Goal: Transaction & Acquisition: Purchase product/service

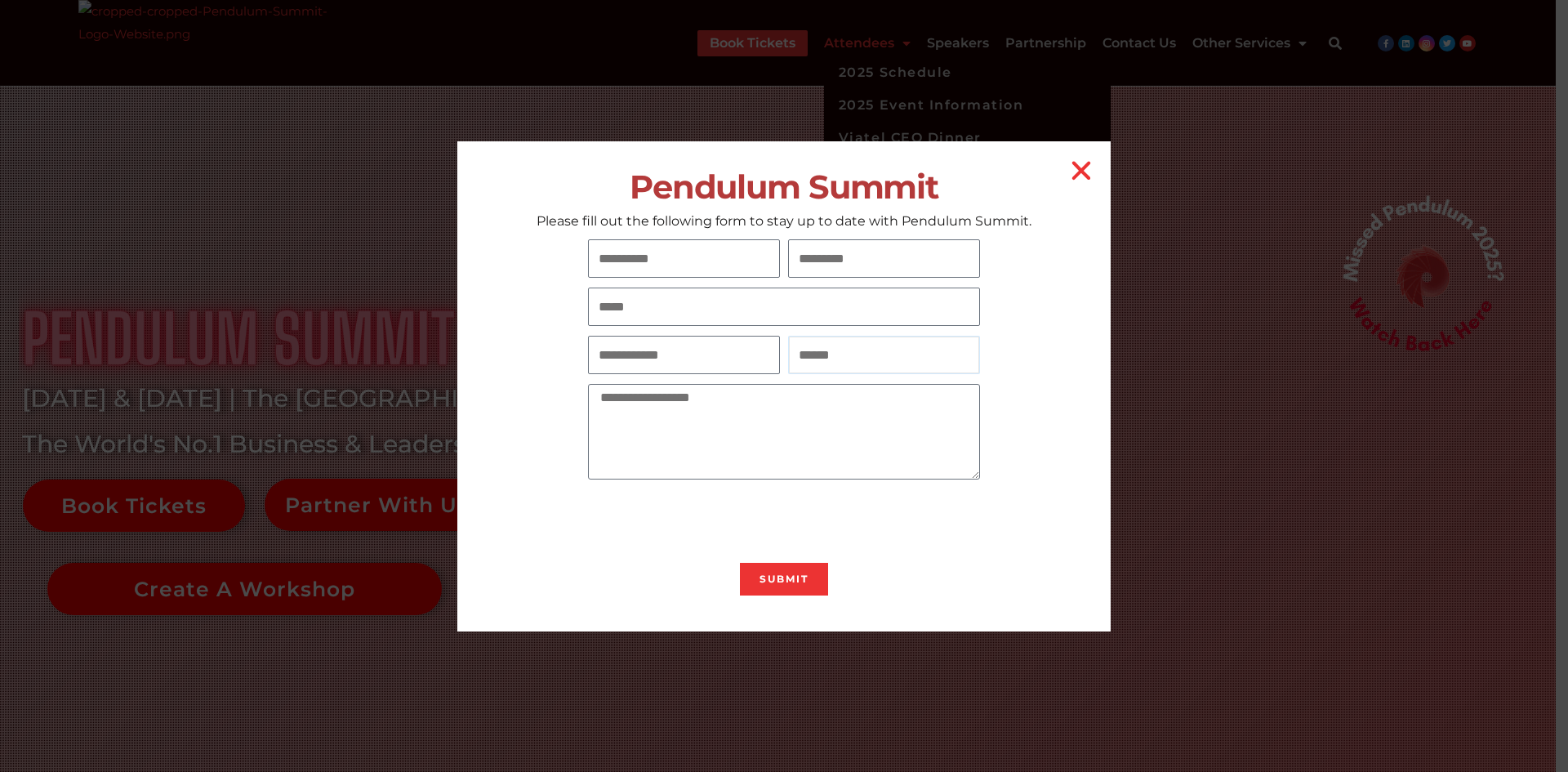
click at [894, 360] on input "Number" at bounding box center [884, 355] width 192 height 38
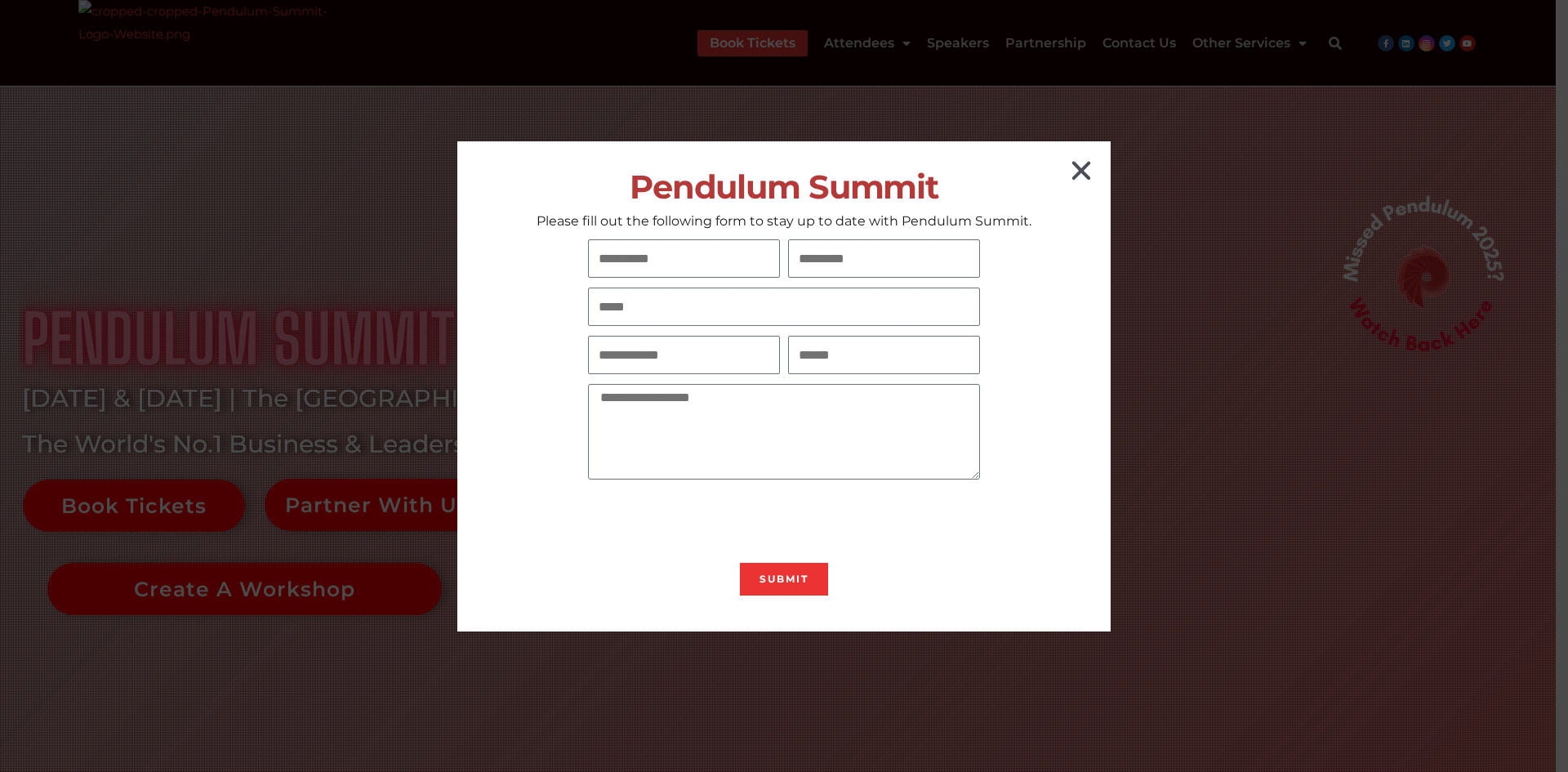
click at [1076, 174] on icon "Close" at bounding box center [1081, 171] width 26 height 26
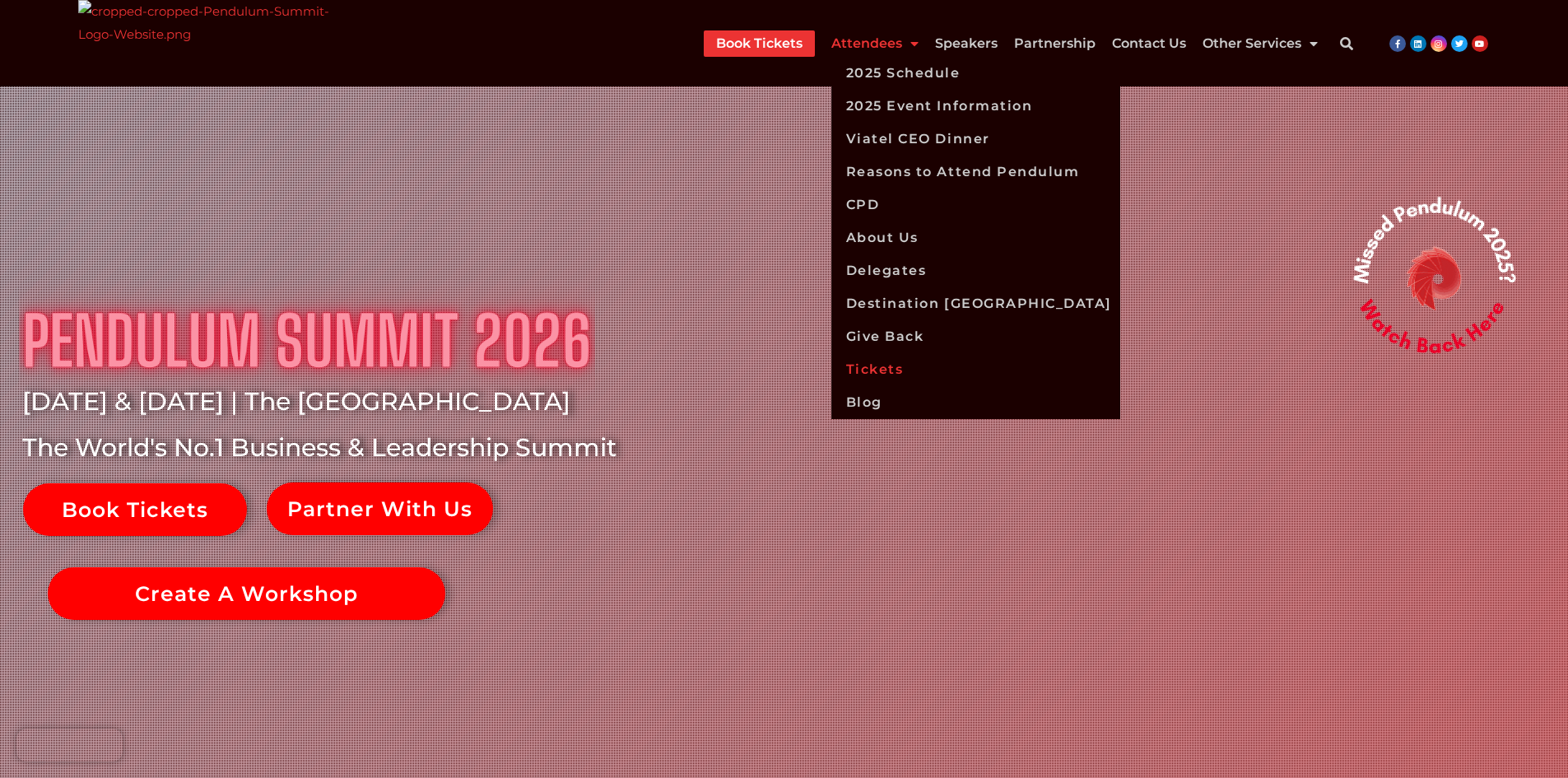
click at [891, 368] on link "Tickets" at bounding box center [976, 370] width 289 height 33
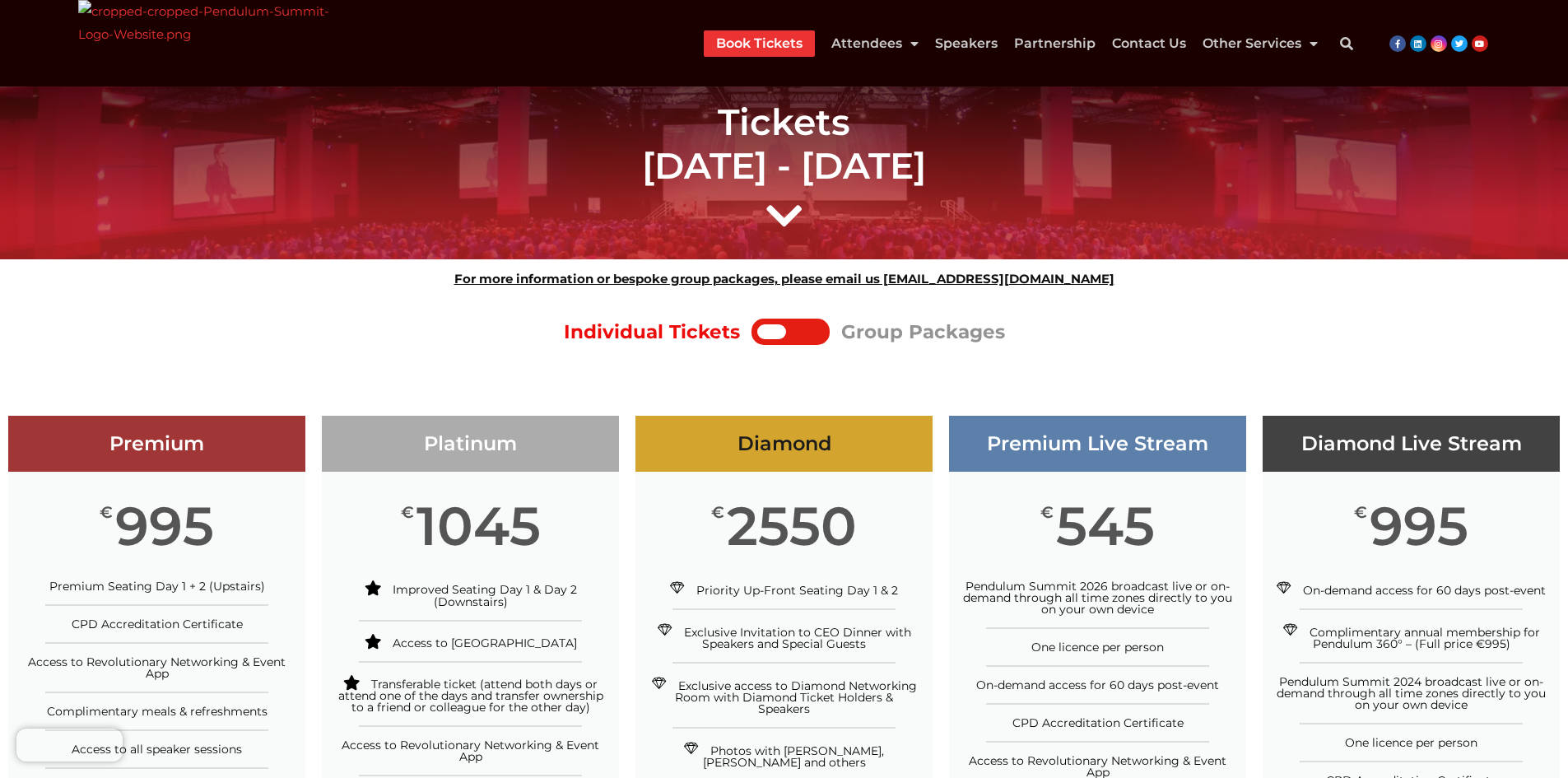
click at [782, 331] on div at bounding box center [772, 332] width 29 height 15
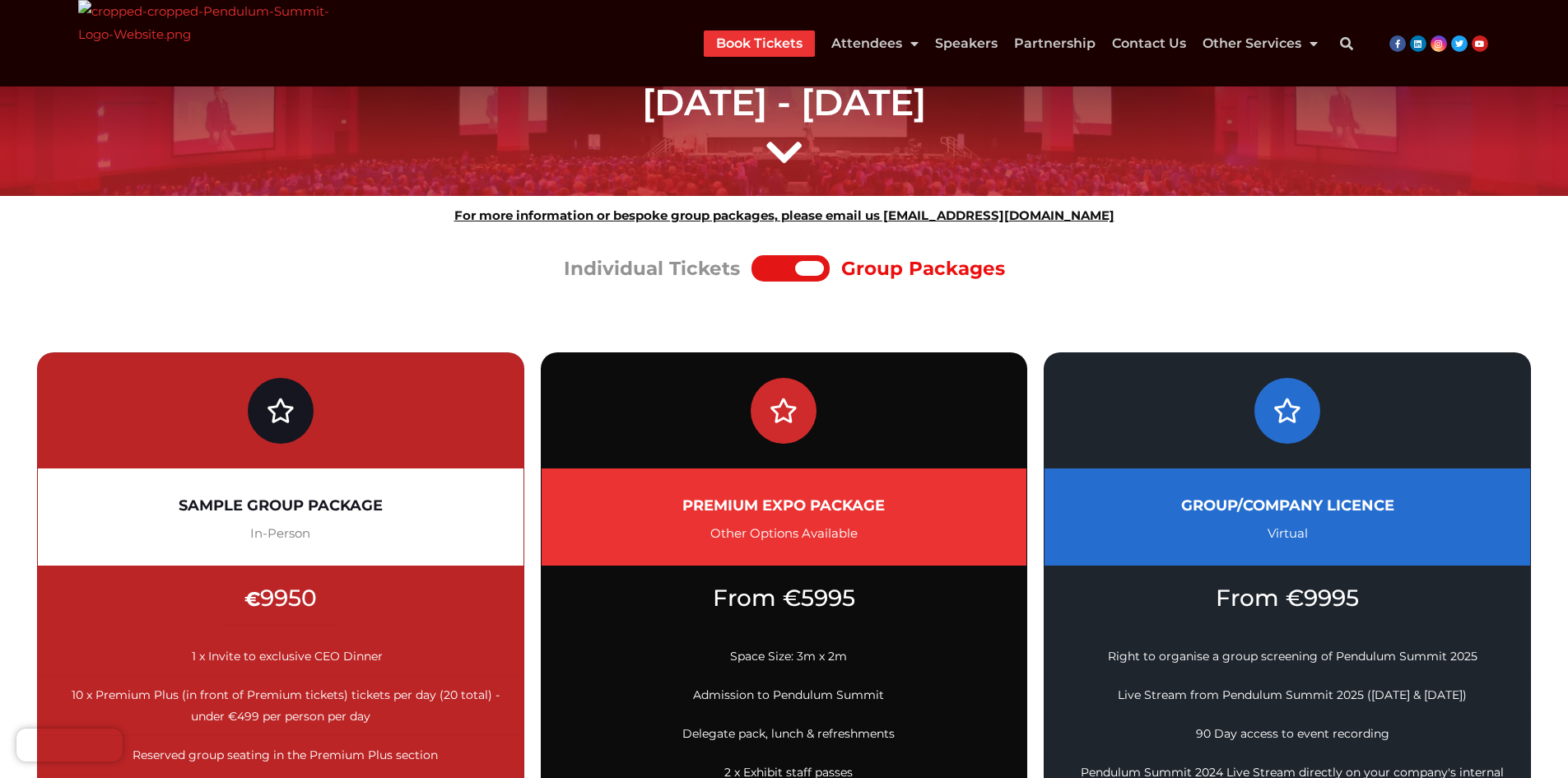
scroll to position [329, 0]
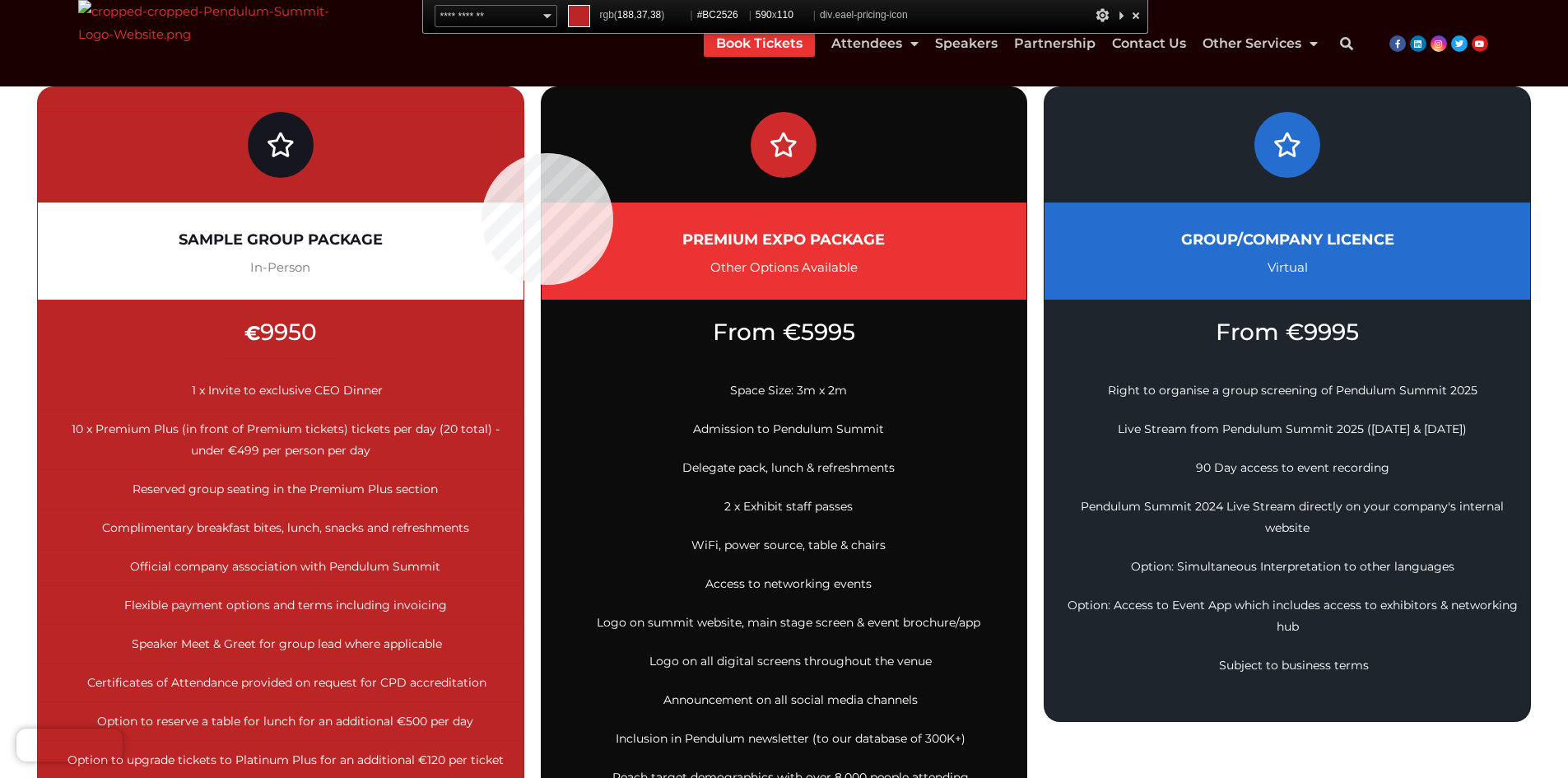
click at [482, 153] on div at bounding box center [280, 157] width 486 height 91
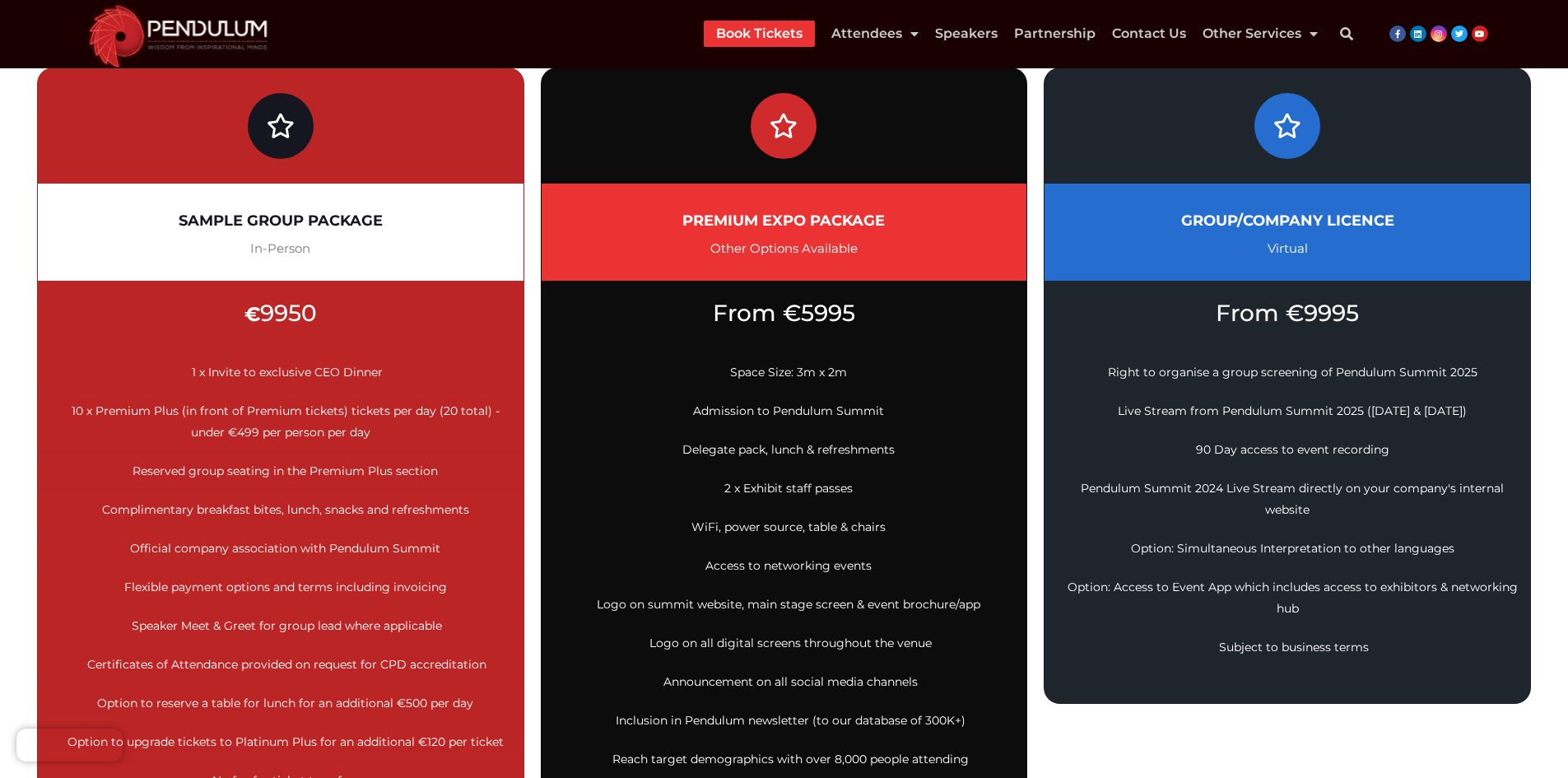
scroll to position [330, 0]
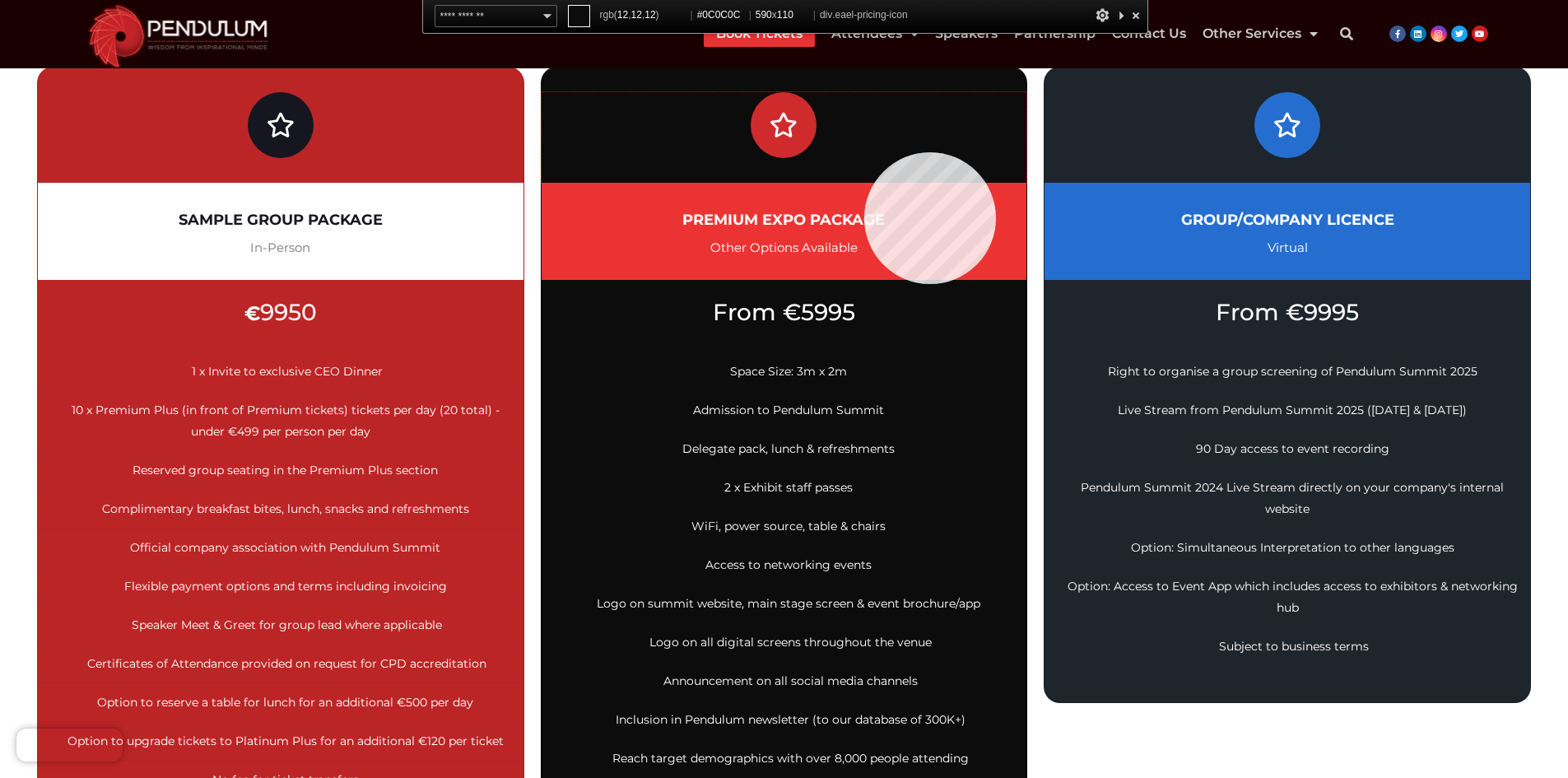
drag, startPoint x: 870, startPoint y: 151, endPoint x: 866, endPoint y: 172, distance: 21.4
click at [870, 151] on div at bounding box center [784, 137] width 486 height 91
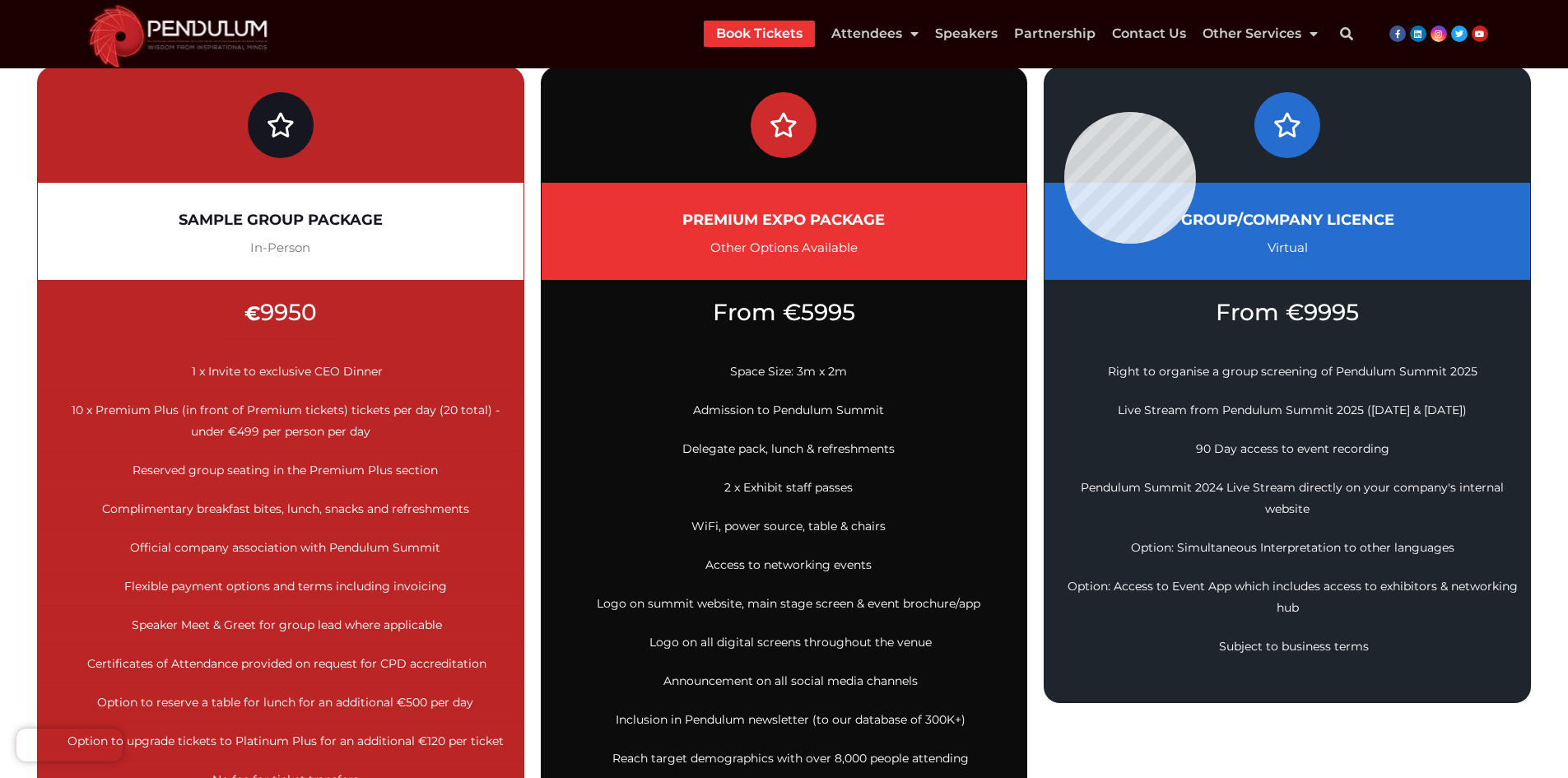
drag, startPoint x: 1064, startPoint y: 112, endPoint x: 1079, endPoint y: 92, distance: 25.0
click at [1064, 112] on div at bounding box center [1287, 137] width 486 height 91
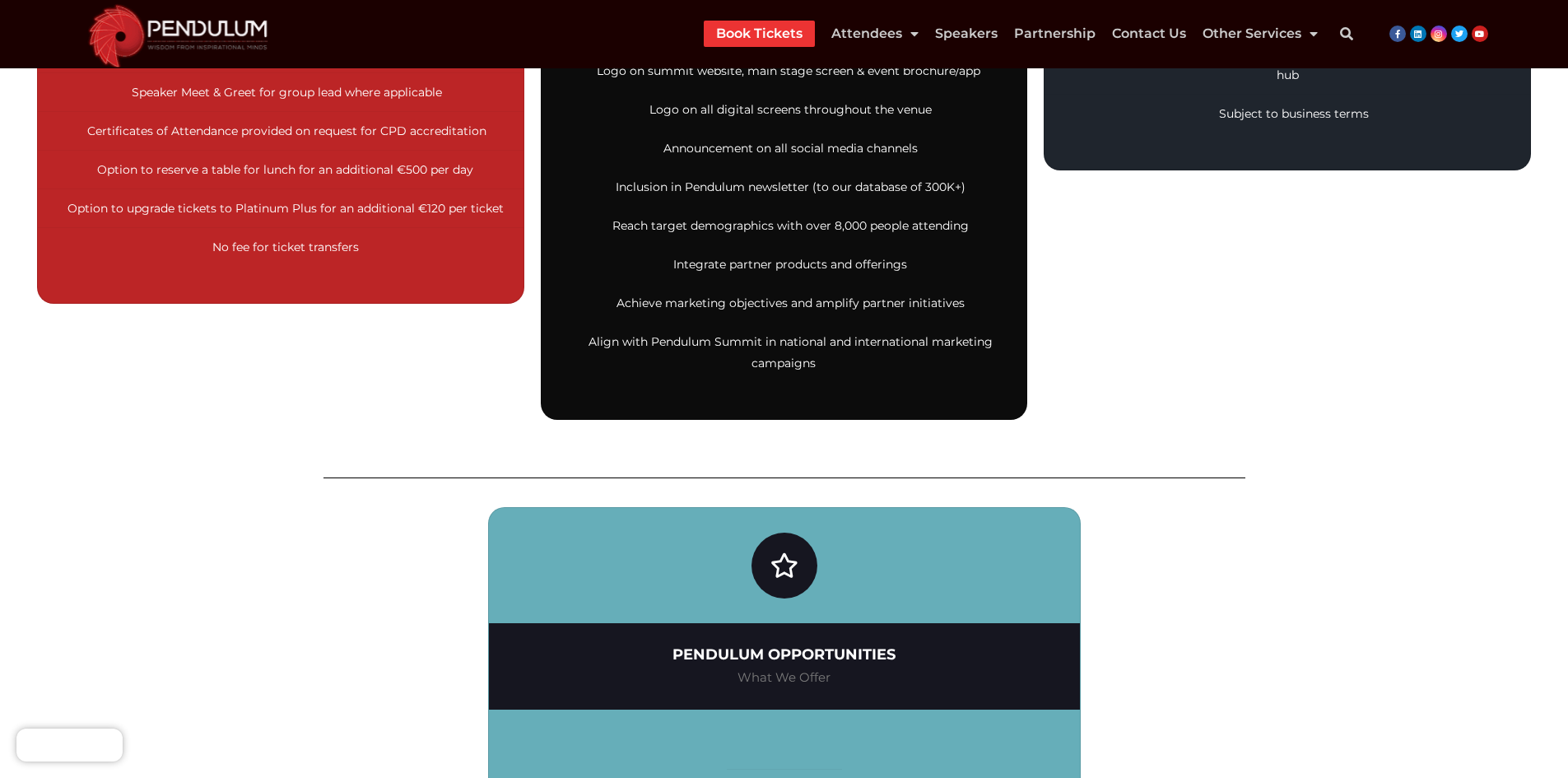
scroll to position [1070, 0]
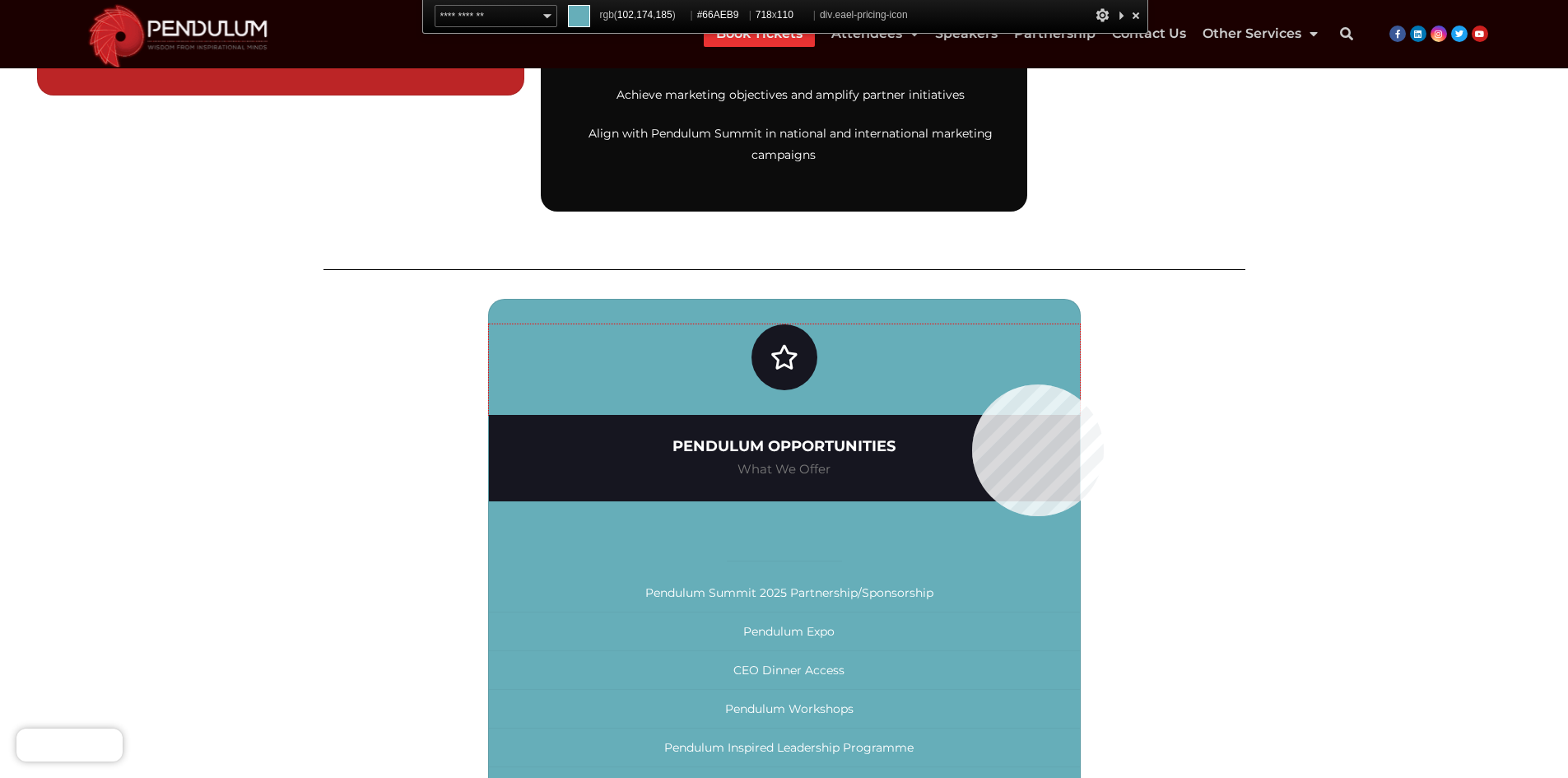
drag, startPoint x: 972, startPoint y: 384, endPoint x: 1084, endPoint y: 175, distance: 237.1
click at [972, 384] on div at bounding box center [784, 369] width 591 height 91
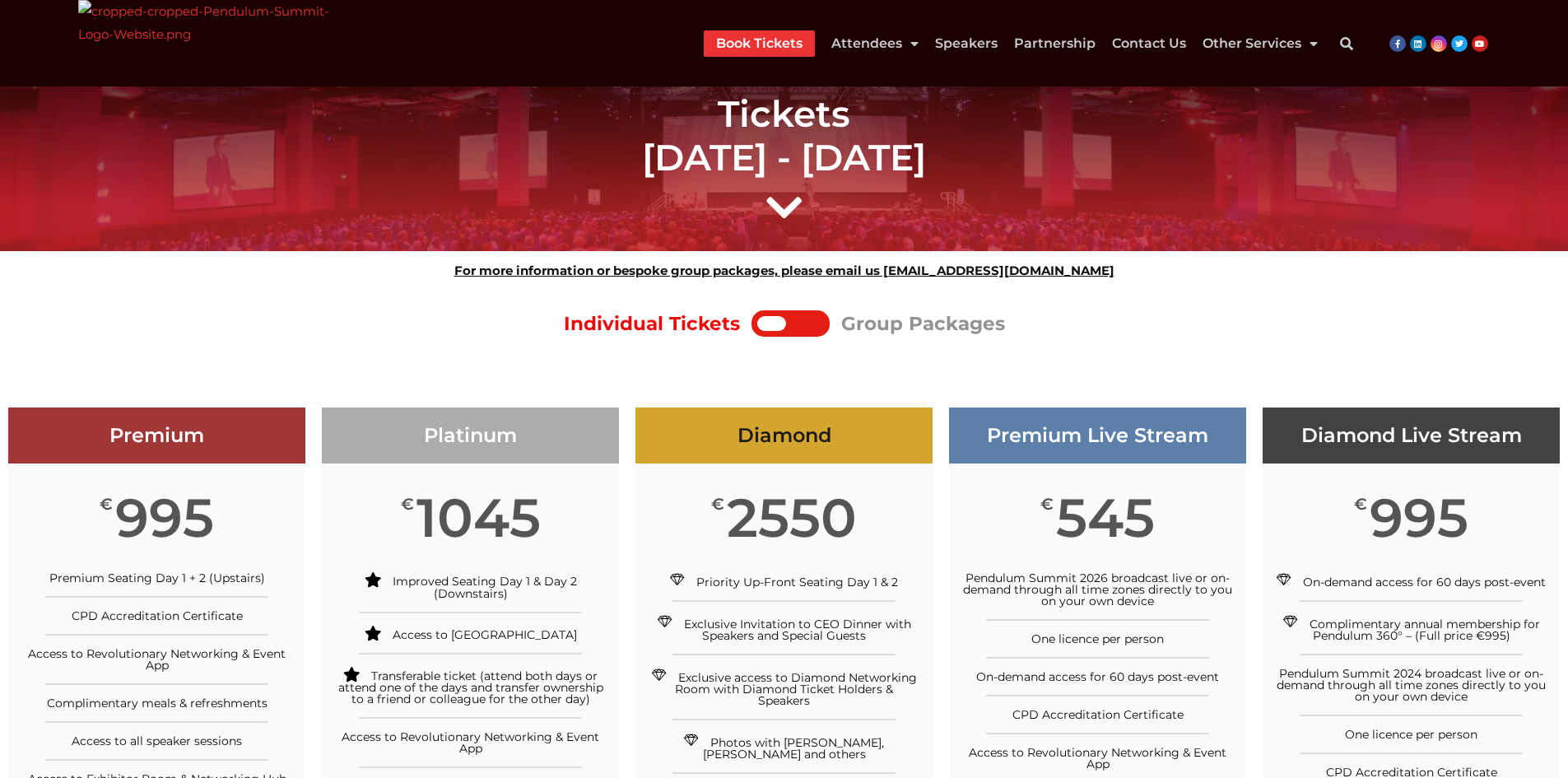
scroll to position [1, 0]
